Goal: Information Seeking & Learning: Learn about a topic

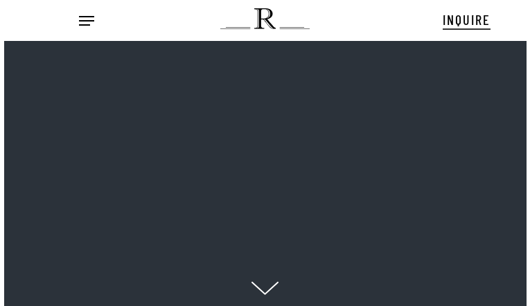
scroll to position [14, 17]
